Goal: Complete application form

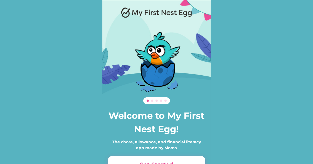
scroll to position [38, 0]
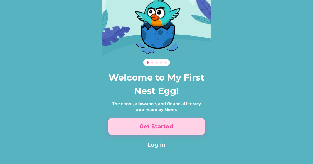
click at [134, 129] on button "Get Started" at bounding box center [156, 125] width 97 height 17
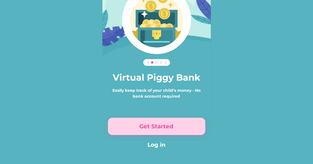
click at [134, 129] on button "Get Started" at bounding box center [156, 125] width 97 height 17
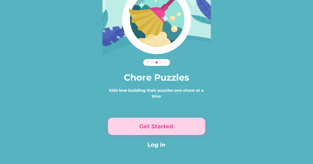
click at [134, 129] on button "Get Started" at bounding box center [156, 125] width 97 height 17
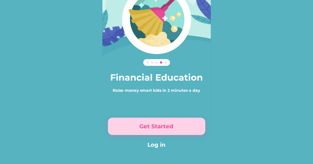
click at [134, 129] on button "Get Started" at bounding box center [156, 125] width 97 height 17
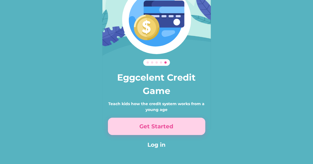
click at [134, 129] on button "Get Started" at bounding box center [156, 125] width 97 height 17
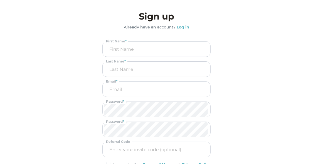
click at [153, 47] on input "input" at bounding box center [156, 48] width 104 height 15
type input "[PERSON_NAME]"
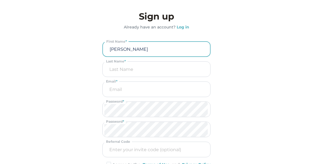
type input "B"
click at [128, 91] on input "email" at bounding box center [156, 89] width 104 height 15
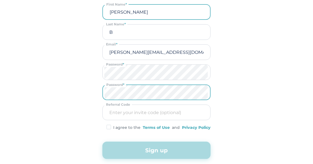
scroll to position [41, 0]
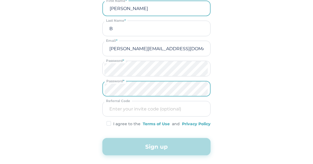
click at [109, 125] on img at bounding box center [109, 123] width 4 height 5
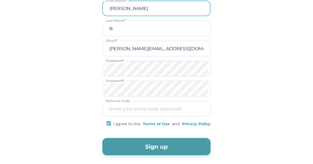
click at [124, 146] on button "Sign up" at bounding box center [156, 146] width 108 height 17
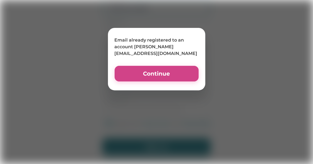
click at [159, 75] on button "Continue" at bounding box center [157, 74] width 84 height 16
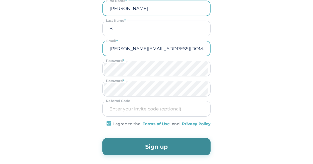
click at [136, 49] on input "[PERSON_NAME][EMAIL_ADDRESS][DOMAIN_NAME]" at bounding box center [157, 48] width 104 height 14
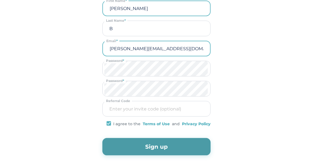
type input "[PERSON_NAME][EMAIL_ADDRESS][DOMAIN_NAME]"
click at [140, 144] on button "Sign up" at bounding box center [156, 146] width 108 height 17
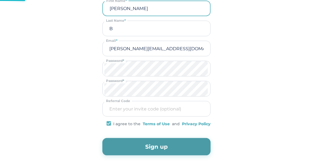
scroll to position [0, 0]
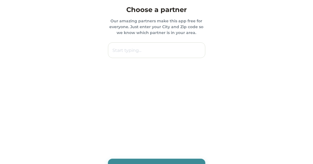
click at [141, 54] on input "text" at bounding box center [156, 50] width 97 height 16
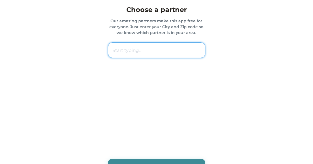
paste input "44890 [PERSON_NAME]"
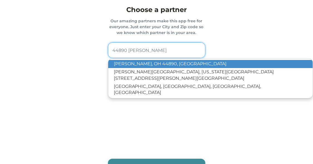
click at [155, 65] on p "[PERSON_NAME], OH 44890, [GEOGRAPHIC_DATA]" at bounding box center [210, 64] width 205 height 8
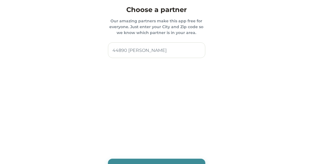
type input "[PERSON_NAME], OH 44890, [GEOGRAPHIC_DATA]"
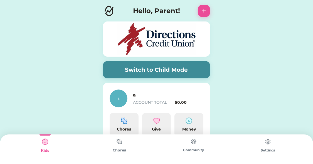
click at [267, 141] on img at bounding box center [267, 141] width 11 height 11
